Goal: Communication & Community: Answer question/provide support

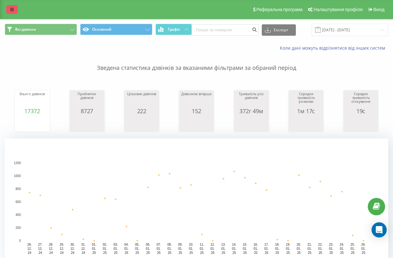
click at [10, 12] on icon at bounding box center [12, 9] width 4 height 4
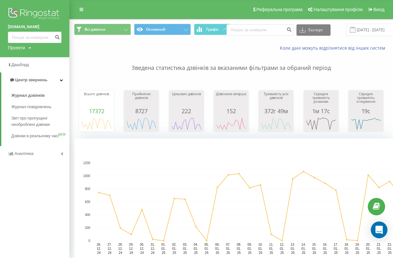
click at [384, 232] on div "Open Intercom Messenger" at bounding box center [379, 229] width 17 height 17
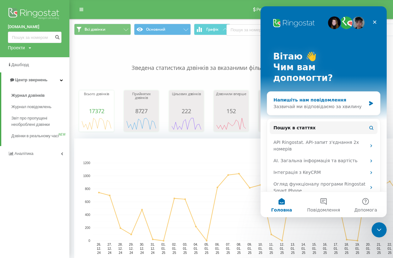
click at [320, 103] on div "Зазвичай ми відповідаємо за хвилину" at bounding box center [320, 106] width 92 height 7
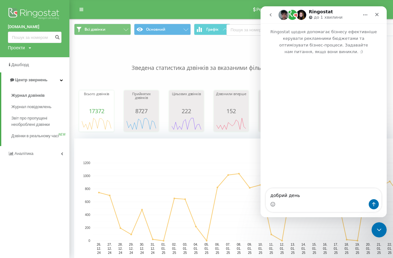
type textarea "добрий день!"
type textarea "в"
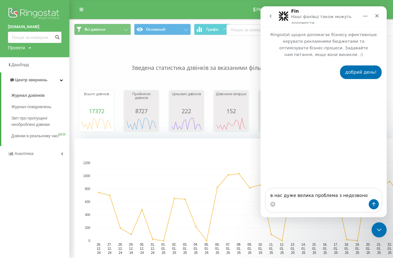
type textarea "в нас дуже велика проблема з недозвоном"
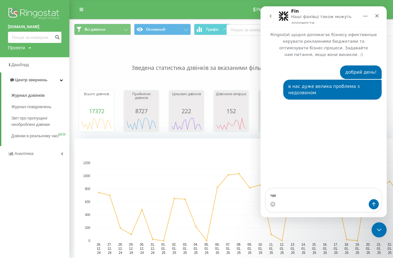
type textarea "ч"
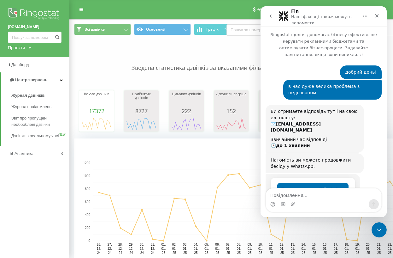
scroll to position [21, 0]
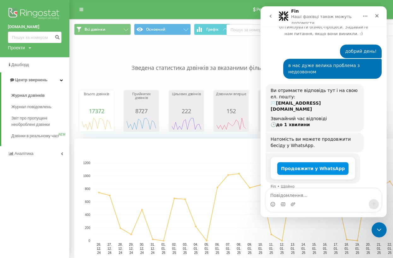
click at [300, 162] on button "Продовжити у WhatsApp" at bounding box center [312, 168] width 71 height 13
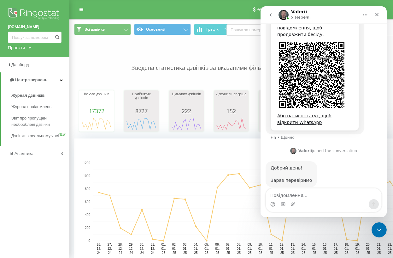
scroll to position [196, 0]
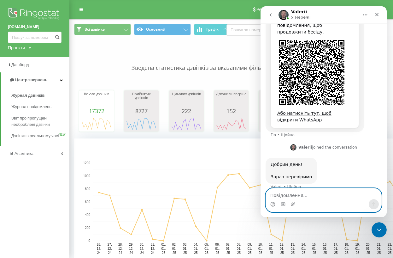
click at [284, 193] on textarea "Повідомлення..." at bounding box center [324, 193] width 116 height 11
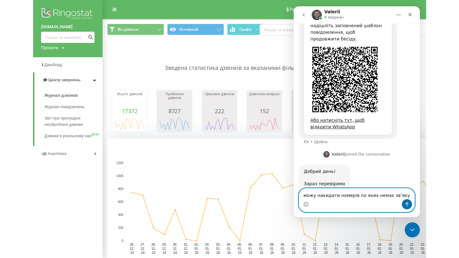
scroll to position [211, 0]
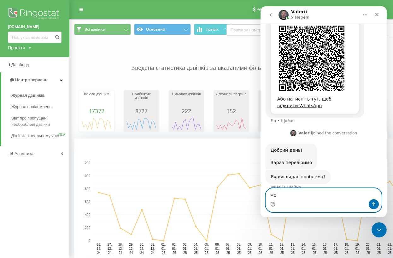
type textarea "м"
drag, startPoint x: 340, startPoint y: 197, endPoint x: 360, endPoint y: 196, distance: 20.2
click at [360, 196] on textarea "з 1 липня по сьогодні отримали по пректу" at bounding box center [324, 193] width 116 height 11
drag, startPoint x: 318, startPoint y: 196, endPoint x: 361, endPoint y: 196, distance: 42.9
click at [361, 196] on textarea "з 1 липня по сьогодні отримали по пректу" at bounding box center [324, 193] width 116 height 11
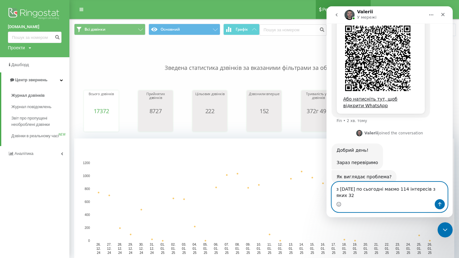
scroll to position [217, 0]
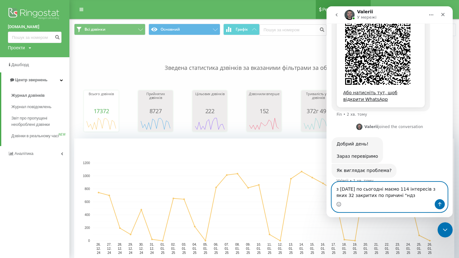
type textarea "з [DATE] по сьогодні маємо 114 інтересів з яких 32 закритих по причині "ндз""
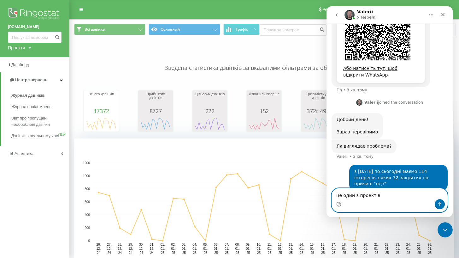
scroll to position [247, 0]
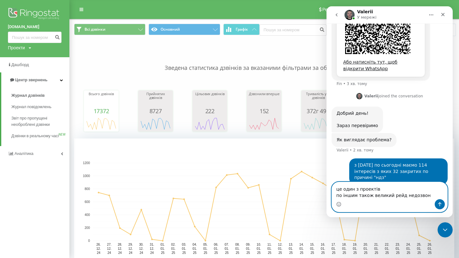
type textarea "це один з проектів по іншим також великий рейд недозвону"
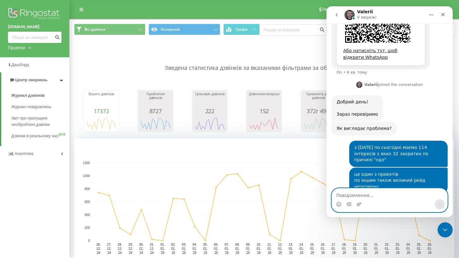
scroll to position [298, 0]
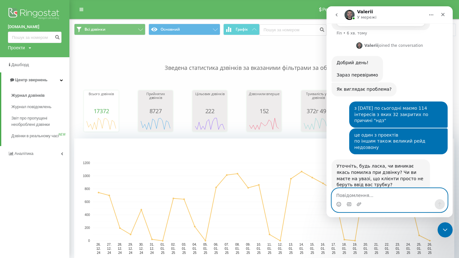
click at [378, 191] on textarea "Повідомлення..." at bounding box center [390, 193] width 116 height 11
type textarea "буває і автоскид і гудки, по різному"
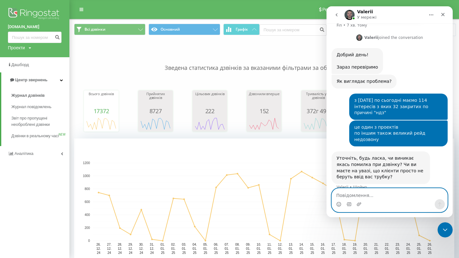
scroll to position [317, 0]
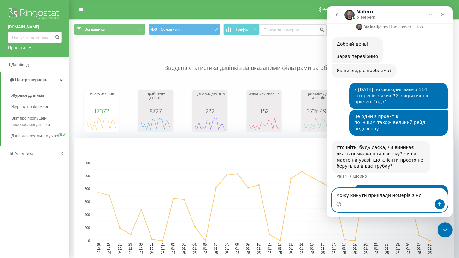
type textarea "можу кинути приклади номерів з ндз"
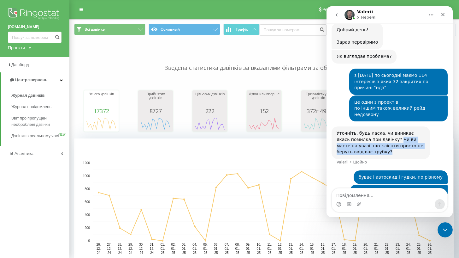
drag, startPoint x: 384, startPoint y: 122, endPoint x: 393, endPoint y: 136, distance: 15.9
click at [393, 136] on div "Уточніть, будь ласка, чи виникає якась помилка при дзвінку? Чи ви маєте на уваз…" at bounding box center [381, 142] width 88 height 25
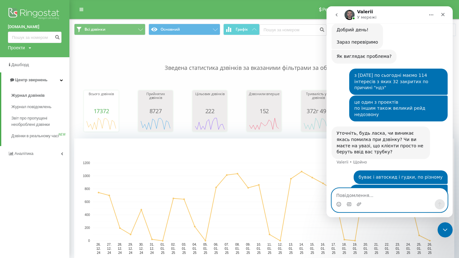
click at [376, 194] on textarea "Повідомлення..." at bounding box center [390, 193] width 116 height 11
type textarea "т"
type textarea "я"
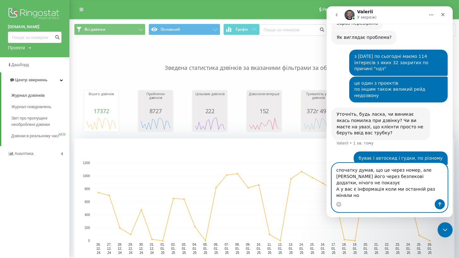
scroll to position [356, 0]
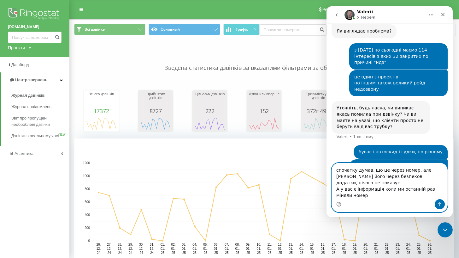
type textarea "спочатку думав, що це через номер, але ніби перевіряв його через безпекові дода…"
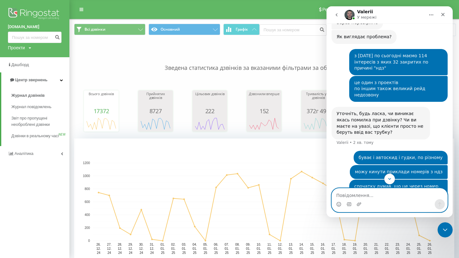
scroll to position [369, 0]
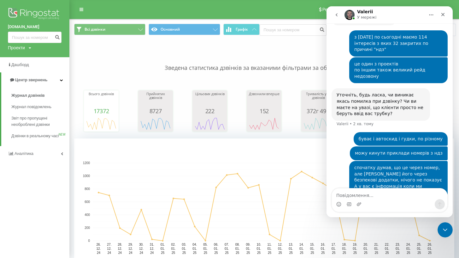
click at [128, 56] on div "Коли дані можуть відрізнятися вiд інших систем" at bounding box center [264, 47] width 389 height 15
click at [398, 18] on button "Головна" at bounding box center [432, 15] width 12 height 12
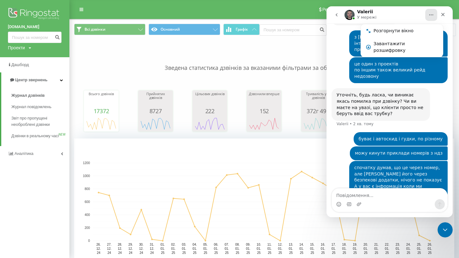
click at [282, 51] on div "Коли дані можуть відрізнятися вiд інших систем" at bounding box center [337, 48] width 243 height 6
click at [241, 57] on p "Зведена статистика дзвінків за вказаними фільтрами за обраний період" at bounding box center [264, 61] width 380 height 21
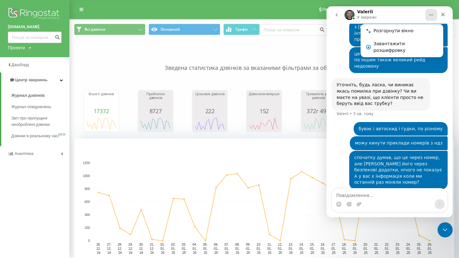
scroll to position [406, 0]
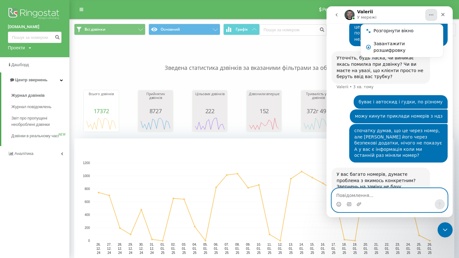
click at [369, 194] on textarea "Повідомлення..." at bounding box center [390, 193] width 116 height 11
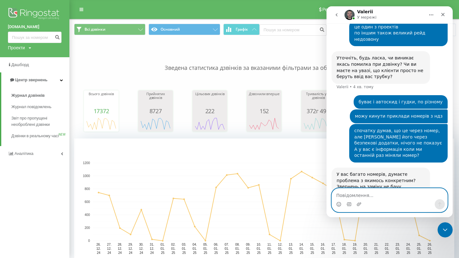
click at [352, 192] on textarea "Повідомлення..." at bounding box center [390, 193] width 116 height 11
type textarea "я"
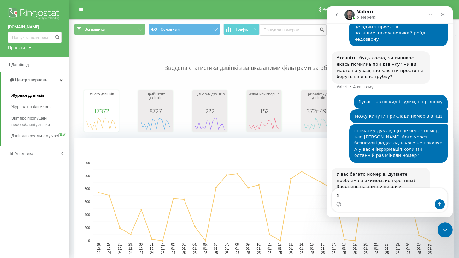
click at [44, 99] on link "Журнал дзвінків" at bounding box center [40, 95] width 58 height 11
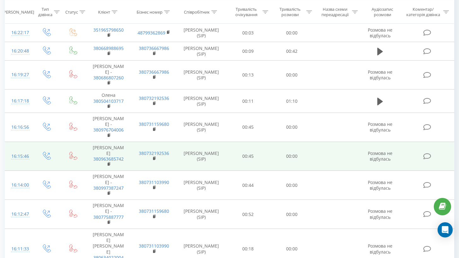
scroll to position [304, 0]
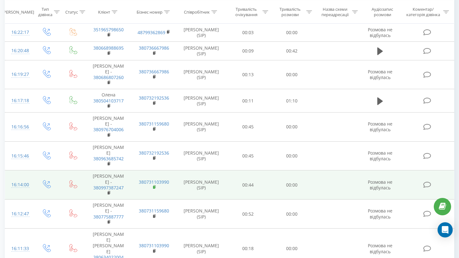
click at [155, 186] on rect at bounding box center [154, 187] width 2 height 3
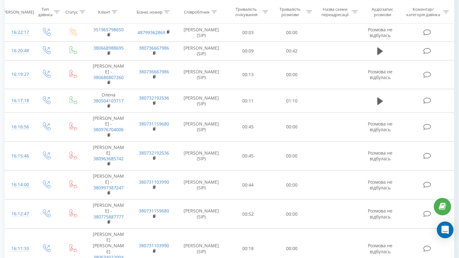
click at [449, 230] on icon "Open Intercom Messenger" at bounding box center [445, 229] width 7 height 8
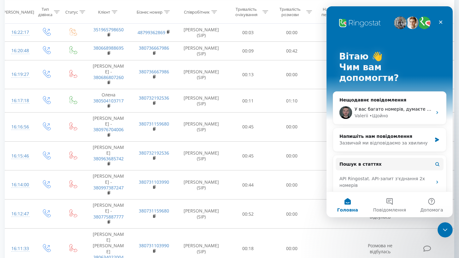
scroll to position [0, 0]
click at [387, 106] on span "У вас багато номерів, думаєте проблема з якимось конкретним? Звернень на заміну…" at bounding box center [463, 108] width 217 height 5
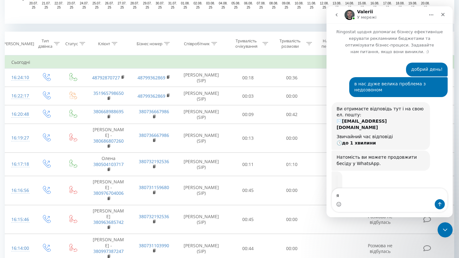
scroll to position [266, 0]
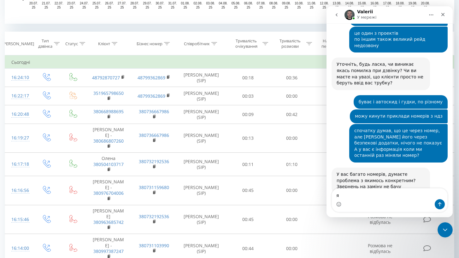
click at [379, 195] on textarea "я" at bounding box center [390, 193] width 116 height 11
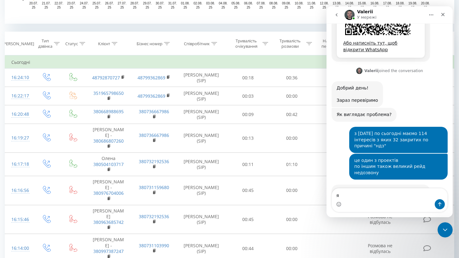
click at [379, 195] on textarea "я" at bounding box center [390, 193] width 116 height 11
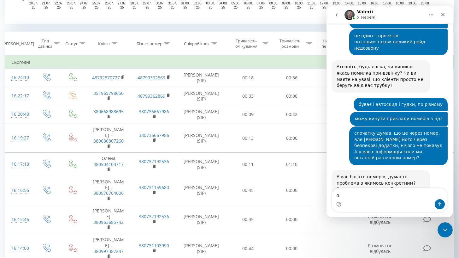
scroll to position [393, 0]
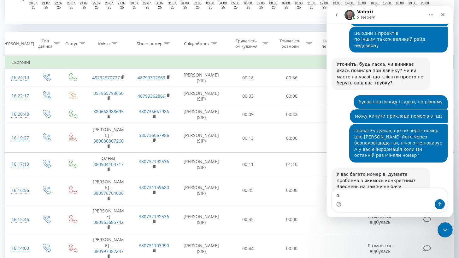
drag, startPoint x: 346, startPoint y: 198, endPoint x: 307, endPoint y: 190, distance: 39.9
click html "Valerii У мережі Ringostat щодня допомагає бізнесу ефективніше керувати рекламн…"
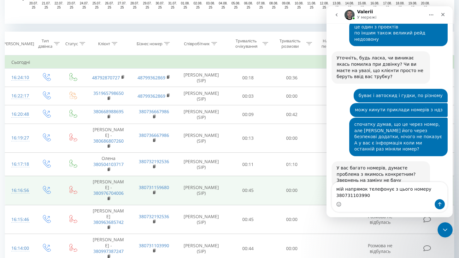
scroll to position [406, 0]
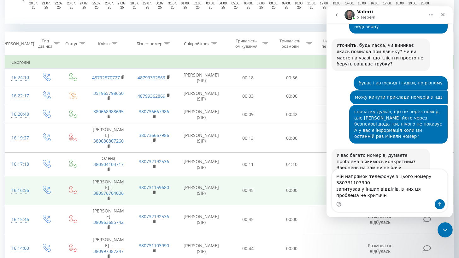
type textarea "мій напрямок телефонує з цього номеру 380731103990 запитував у інших відділів, …"
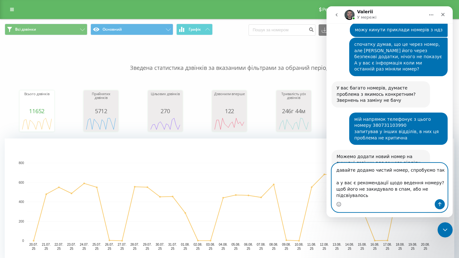
scroll to position [486, 0]
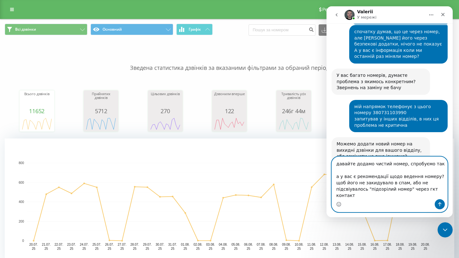
type textarea "давайте додамо чистий номер, спробуємо так а у вас є рекомендації щодо ведення …"
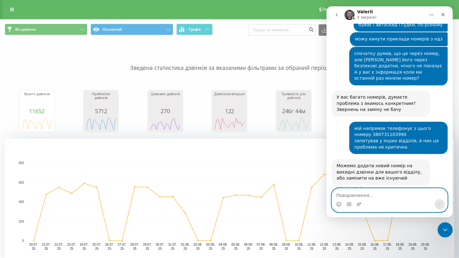
scroll to position [512, 0]
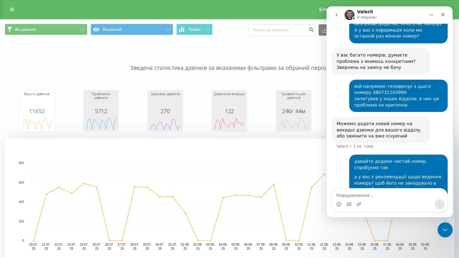
click at [218, 58] on p "Зведена статистика дзвінків за вказаними фільтрами за обраний період" at bounding box center [230, 61] width 450 height 21
click at [241, 72] on p "Зведена статистика дзвінків за вказаними фільтрами за обраний період" at bounding box center [230, 61] width 450 height 21
click at [270, 72] on p "Зведена статистика дзвінків за вказаними фільтрами за обраний період" at bounding box center [230, 61] width 450 height 21
click at [145, 72] on p "Зведена статистика дзвінків за вказаними фільтрами за обраний період" at bounding box center [230, 61] width 450 height 21
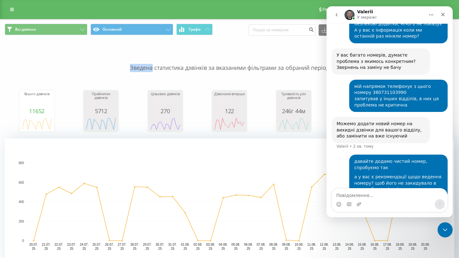
click at [145, 72] on p "Зведена статистика дзвінків за вказаними фільтрами за обраний період" at bounding box center [230, 61] width 450 height 21
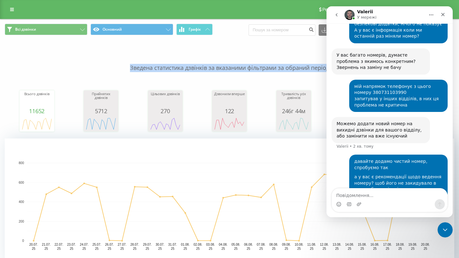
click at [145, 72] on p "Зведена статистика дзвінків за вказаними фільтрами за обраний період" at bounding box center [230, 61] width 450 height 21
click at [134, 72] on p "Зведена статистика дзвінків за вказаними фільтрами за обраний період" at bounding box center [230, 61] width 450 height 21
drag, startPoint x: 131, startPoint y: 73, endPoint x: 309, endPoint y: 72, distance: 178.7
click at [309, 72] on p "Зведена статистика дзвінків за вказаними фільтрами за обраний період" at bounding box center [230, 61] width 450 height 21
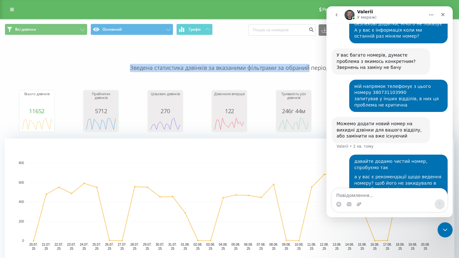
click at [309, 72] on p "Зведена статистика дзвінків за вказаними фільтрами за обраний період" at bounding box center [230, 61] width 450 height 21
drag, startPoint x: 310, startPoint y: 73, endPoint x: 120, endPoint y: 66, distance: 190.5
click at [120, 66] on p "Зведена статистика дзвінків за вказаними фільтрами за обраний період" at bounding box center [230, 61] width 450 height 21
click at [121, 68] on p "Зведена статистика дзвінків за вказаними фільтрами за обраний період" at bounding box center [230, 61] width 450 height 21
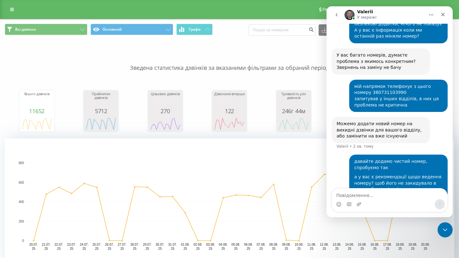
click at [367, 83] on div "мій напрямок телефонує з цього номеру 380731103990 запитував у інших відділів, …" at bounding box center [398, 95] width 88 height 25
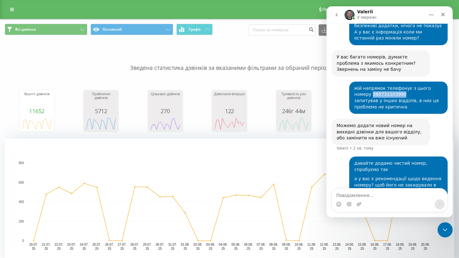
scroll to position [510, 0]
copy div "380731103990"
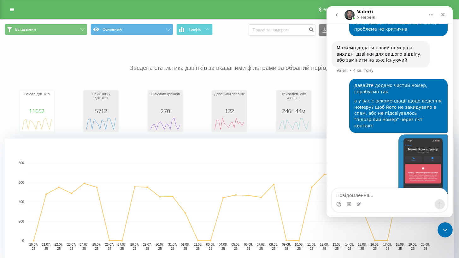
scroll to position [605, 0]
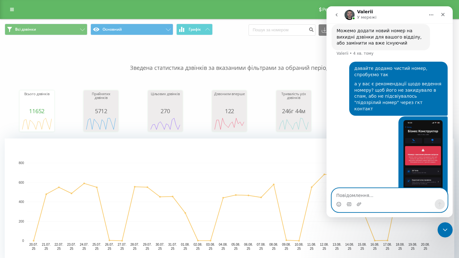
click at [400, 196] on textarea "Повідомлення..." at bounding box center [390, 193] width 116 height 11
type textarea "о"
type textarea "тепер показує по іншому("
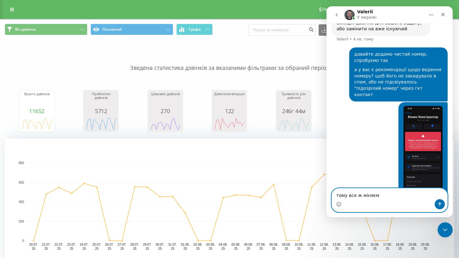
type textarea "тому все ж міняємо"
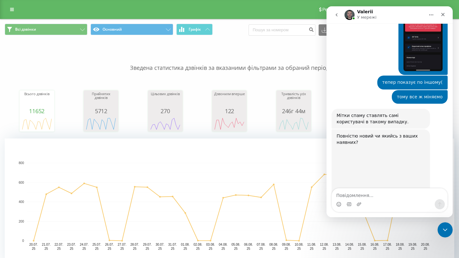
scroll to position [736, 0]
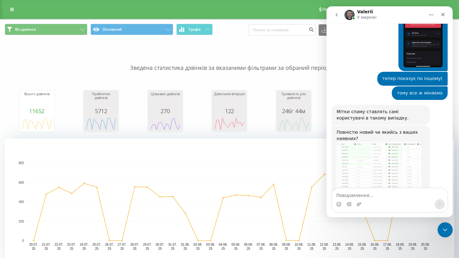
click at [374, 142] on img "Valerii каже…" at bounding box center [379, 171] width 85 height 58
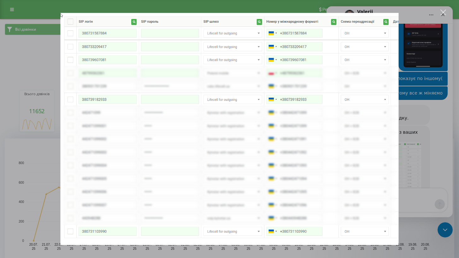
click at [101, 45] on img "Закрити" at bounding box center [229, 129] width 339 height 232
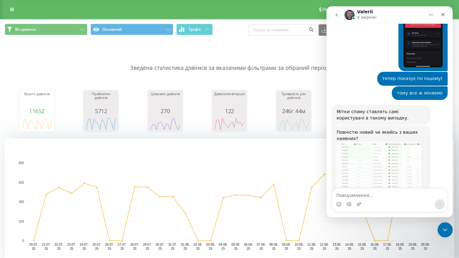
click at [101, 40] on div "Всі дзвінки Основний Графік Експорт .csv .xls .xlsx [DATE] - [DATE]" at bounding box center [229, 29] width 459 height 21
click at [372, 142] on img "Valerii каже…" at bounding box center [379, 171] width 85 height 58
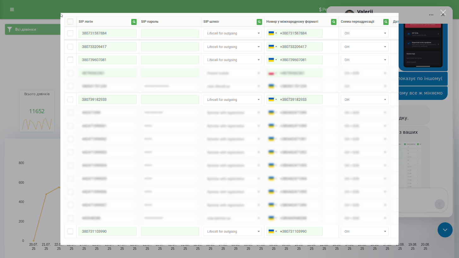
scroll to position [0, 0]
click at [94, 46] on img "Закрити" at bounding box center [229, 129] width 339 height 232
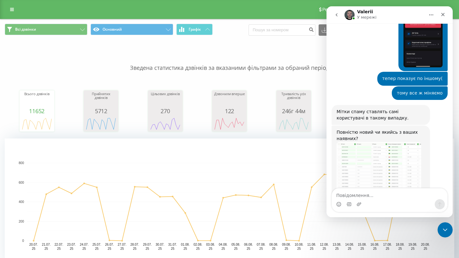
click at [390, 142] on img "Valerii каже…" at bounding box center [379, 171] width 85 height 58
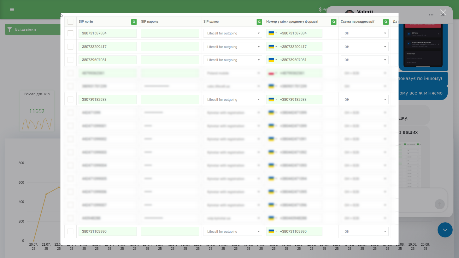
click at [430, 90] on div "Месенджер Intercom" at bounding box center [229, 129] width 459 height 258
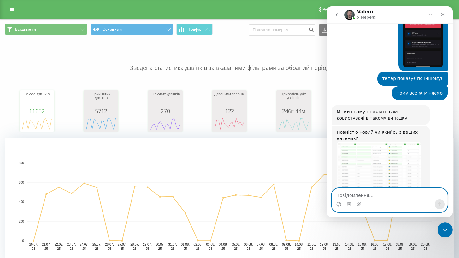
click at [385, 197] on textarea "Повідомлення..." at bounding box center [390, 193] width 116 height 11
paste textarea "380733209417"
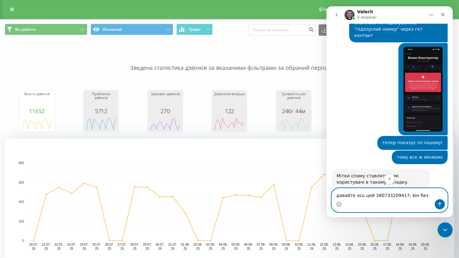
scroll to position [736, 0]
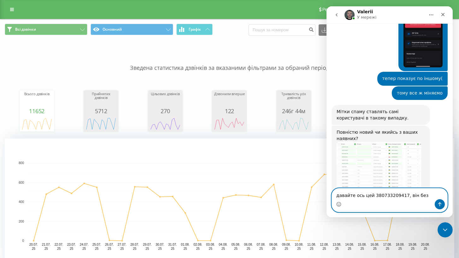
click at [413, 195] on textarea "давайте ось цей 380733209417, він без" at bounding box center [390, 193] width 116 height 11
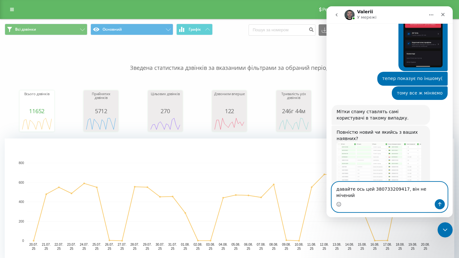
type textarea "давайте ось цей 380733209417, він не мічений"
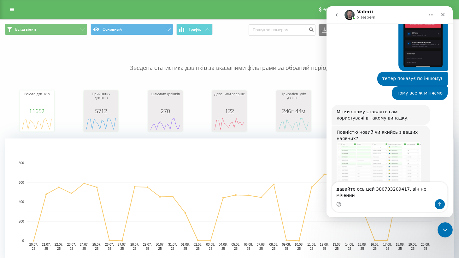
click at [381, 142] on img "Valerii каже…" at bounding box center [379, 171] width 85 height 58
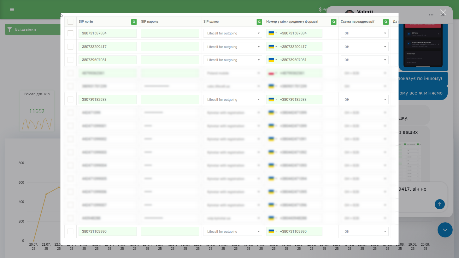
click at [421, 72] on div "Месенджер Intercom" at bounding box center [229, 129] width 459 height 258
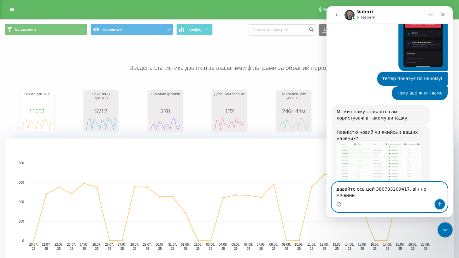
click at [439, 201] on icon "Надіслати повідомлення…" at bounding box center [440, 203] width 5 height 5
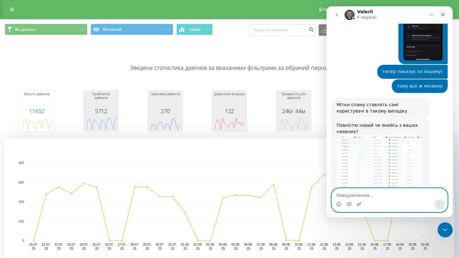
scroll to position [761, 0]
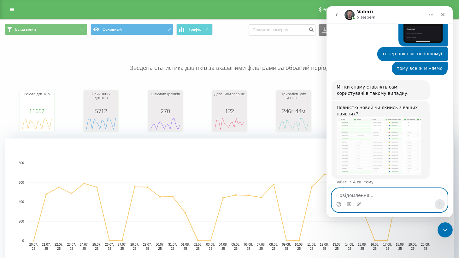
click at [351, 196] on textarea "Повідомлення..." at bounding box center [390, 193] width 116 height 11
type textarea "в"
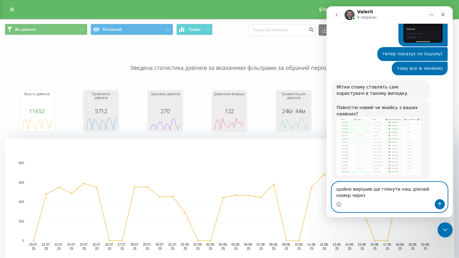
scroll to position [767, 0]
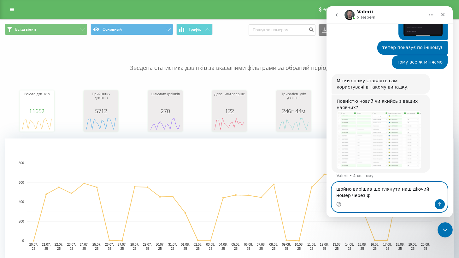
type textarea "щойно вирішив ще глянути наш діючий номер через фб"
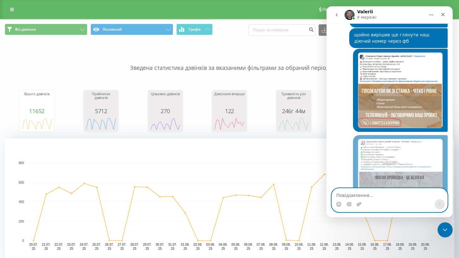
scroll to position [950, 0]
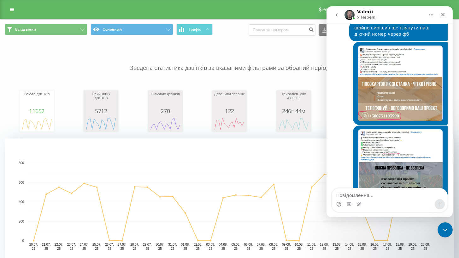
click at [385, 199] on div "Месенджер Intercom" at bounding box center [390, 204] width 116 height 10
click at [385, 196] on textarea "Повідомлення..." at bounding box center [390, 193] width 116 height 11
type textarea "як це можливо?)"
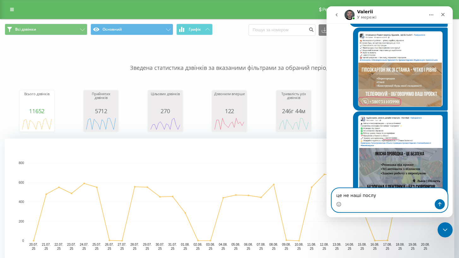
scroll to position [989, 0]
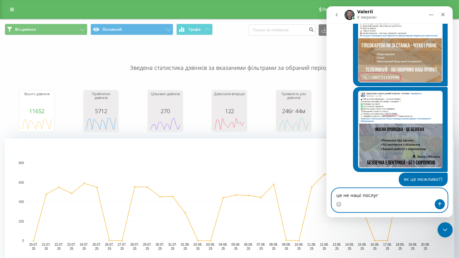
type textarea "це не наші послуги"
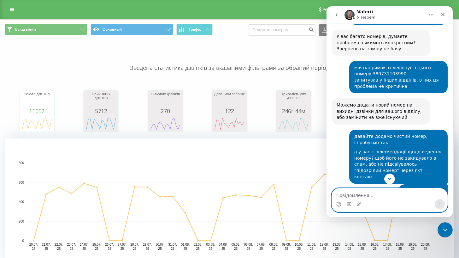
scroll to position [979, 0]
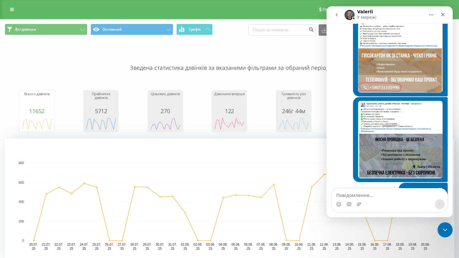
click at [393, 134] on img "Богдан каже…" at bounding box center [400, 139] width 85 height 77
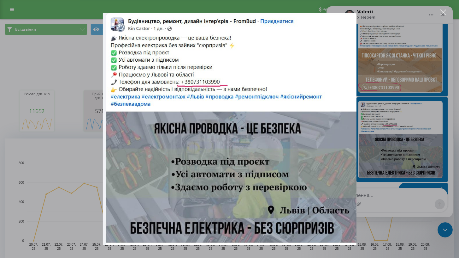
scroll to position [0, 0]
click at [393, 134] on div "Месенджер Intercom" at bounding box center [229, 129] width 459 height 258
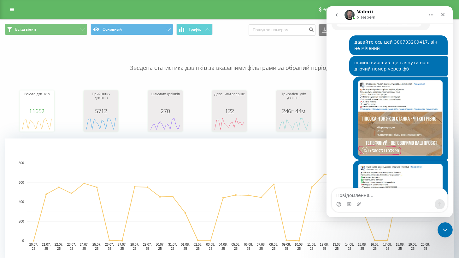
scroll to position [1066, 0]
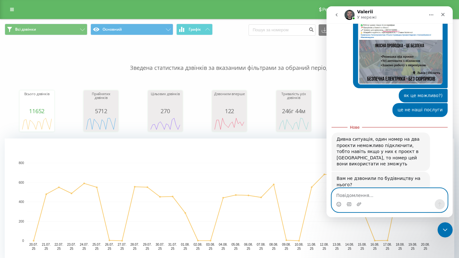
click at [372, 196] on textarea "Повідомлення..." at bounding box center [390, 193] width 116 height 11
click at [372, 198] on textarea "Повідомлення..." at bounding box center [390, 193] width 116 height 11
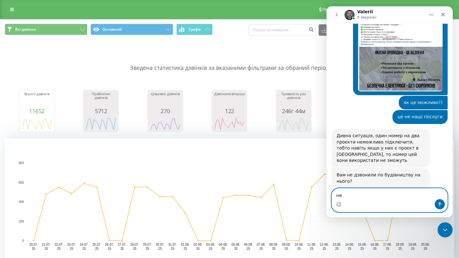
type textarea "н"
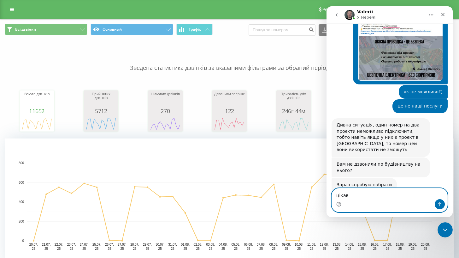
type textarea "цікаво"
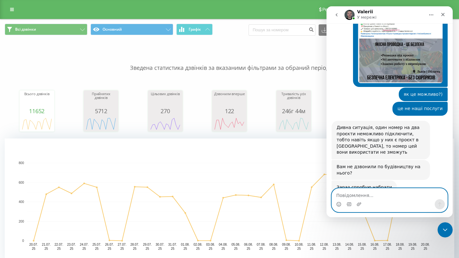
scroll to position [1088, 0]
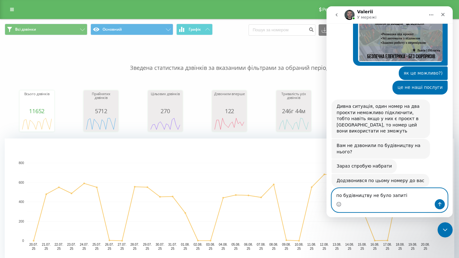
type textarea "по будівництву не було запитів"
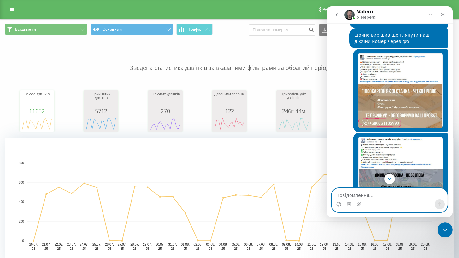
scroll to position [893, 0]
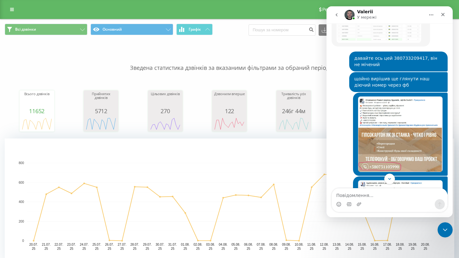
click at [390, 110] on img "Богдан каже…" at bounding box center [400, 133] width 85 height 75
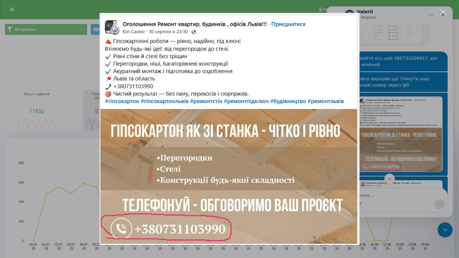
scroll to position [0, 0]
click at [390, 110] on div "Месенджер Intercom" at bounding box center [229, 129] width 459 height 258
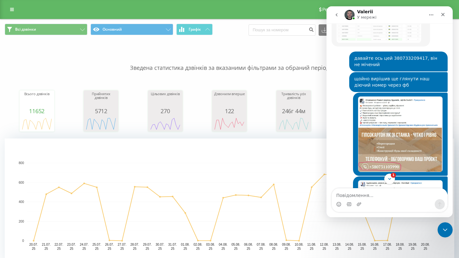
click at [390, 110] on img "Богдан каже…" at bounding box center [400, 133] width 85 height 75
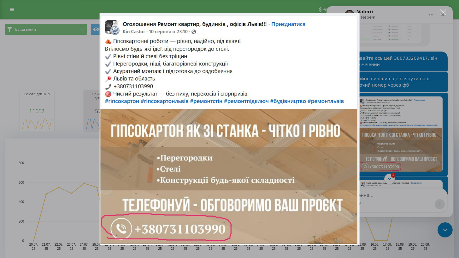
click at [385, 115] on div "Месенджер Intercom" at bounding box center [229, 129] width 459 height 258
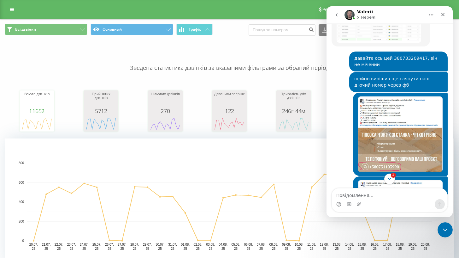
scroll to position [1164, 0]
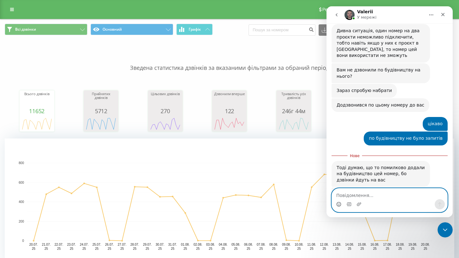
click at [339, 204] on icon "Вибір емодзі" at bounding box center [338, 203] width 5 height 5
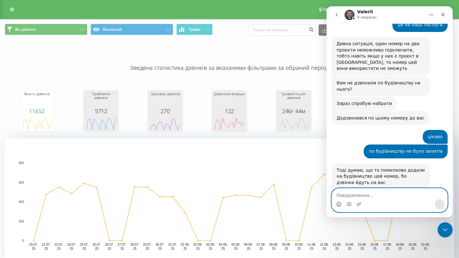
scroll to position [1200, 0]
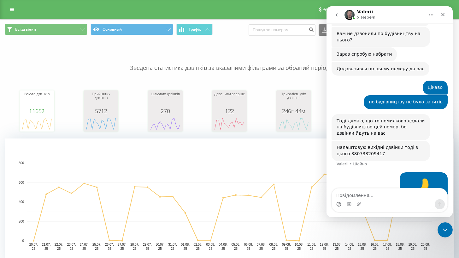
click at [363, 144] on div "Налаштовую вихідні дзвінки тоді з цього 380733209417" at bounding box center [381, 150] width 88 height 12
copy div "380733209417"
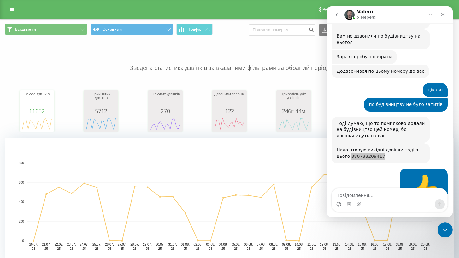
scroll to position [1223, 0]
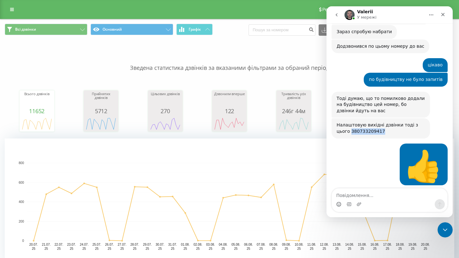
click at [372, 194] on div "Готово" at bounding box center [379, 197] width 85 height 6
click at [371, 200] on img "Valerii каже…" at bounding box center [379, 202] width 85 height 4
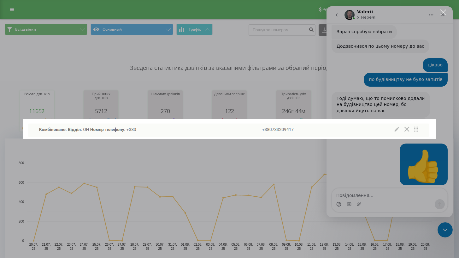
click at [375, 183] on div "Месенджер Intercom" at bounding box center [229, 129] width 459 height 258
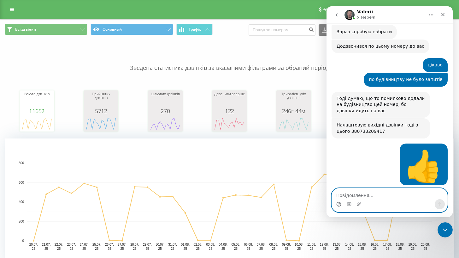
click at [372, 191] on textarea "Повідомлення..." at bounding box center [390, 193] width 116 height 11
type textarea "чудово! дякую вам, будемо на звʼязку)"
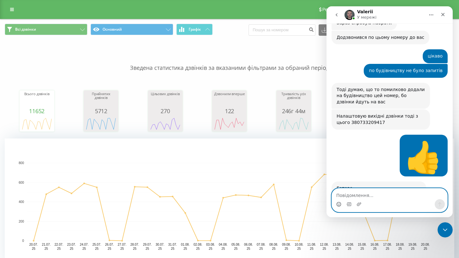
scroll to position [1241, 0]
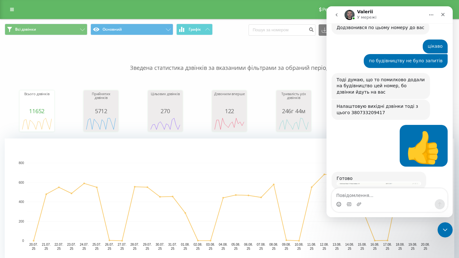
click at [362, 103] on div "Налаштовую вихідні дзвінки тоді з цього 380733209417" at bounding box center [381, 109] width 88 height 12
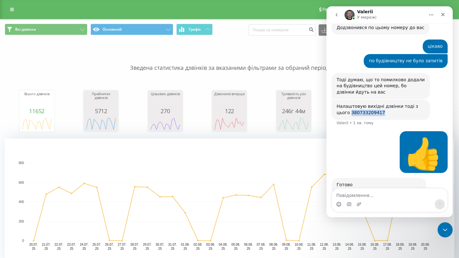
click at [362, 103] on div "Налаштовую вихідні дзвінки тоді з цього 380733209417" at bounding box center [381, 109] width 88 height 12
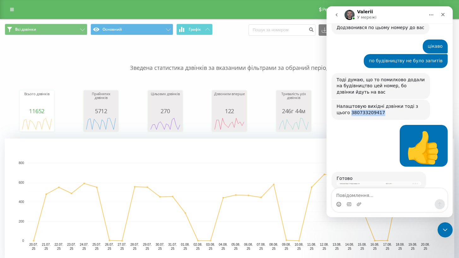
copy div "380733209417"
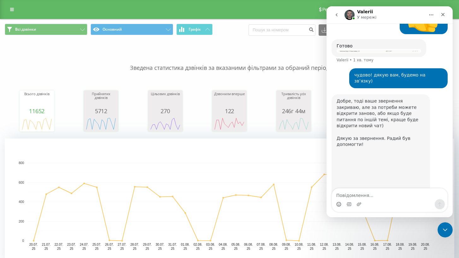
scroll to position [1386, 0]
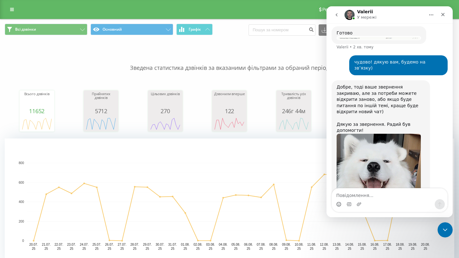
click at [353, 84] on div "Добре, тоді ваше звернення закриваю, але за потреби можете відкрити заново, або…" at bounding box center [381, 109] width 88 height 50
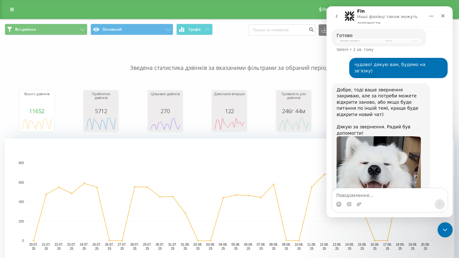
scroll to position [1389, 0]
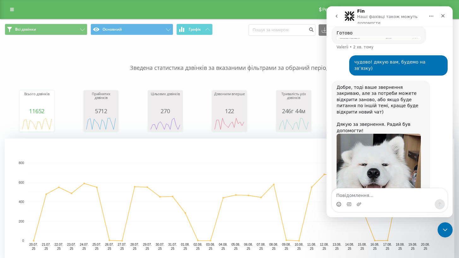
click at [337, 204] on icon "Вибір емодзі" at bounding box center [338, 203] width 5 height 5
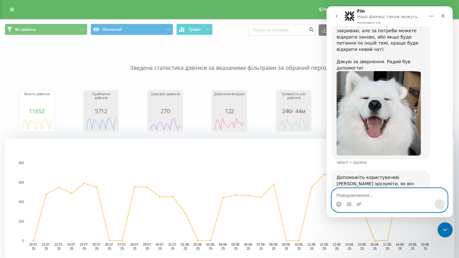
scroll to position [1498, 0]
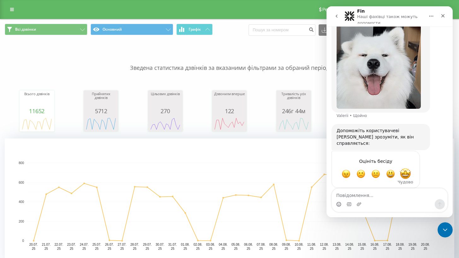
click at [404, 168] on span "Чудово" at bounding box center [405, 173] width 11 height 11
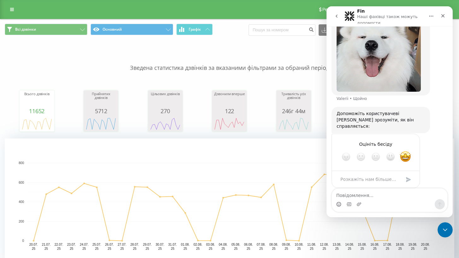
scroll to position [1539, 0]
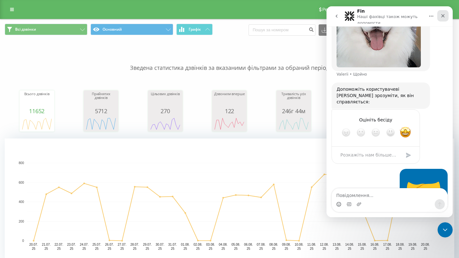
click at [444, 16] on icon "Закрити" at bounding box center [443, 15] width 3 height 3
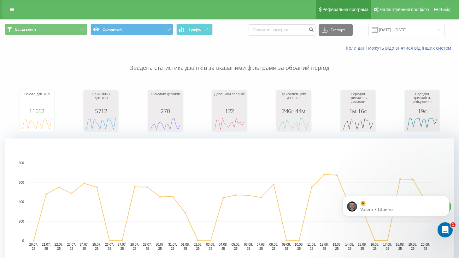
scroll to position [0, 0]
